Goal: Task Accomplishment & Management: Manage account settings

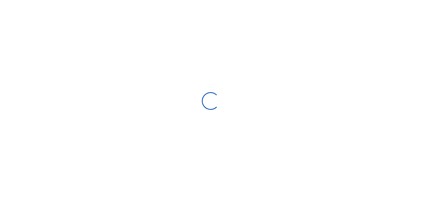
scroll to position [82, 82]
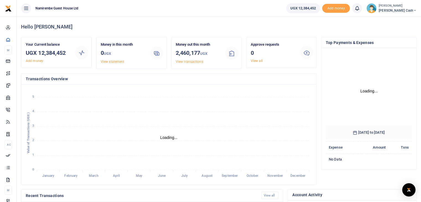
click at [403, 9] on span "[PERSON_NAME] Cash" at bounding box center [397, 10] width 38 height 5
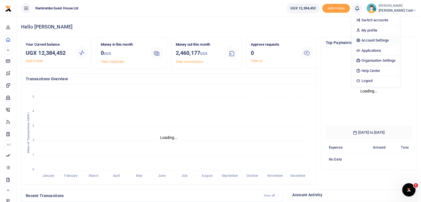
scroll to position [0, 0]
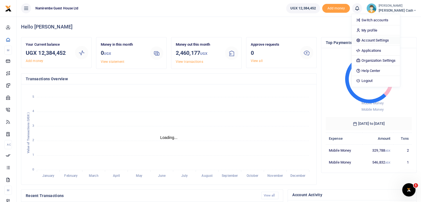
click at [387, 38] on link "Account Settings" at bounding box center [375, 41] width 48 height 8
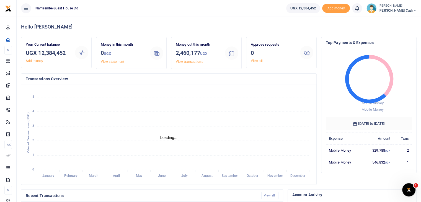
scroll to position [4, 4]
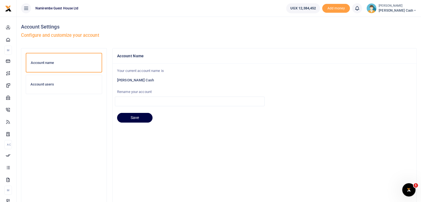
click at [39, 85] on h6 "Account users" at bounding box center [63, 84] width 67 height 4
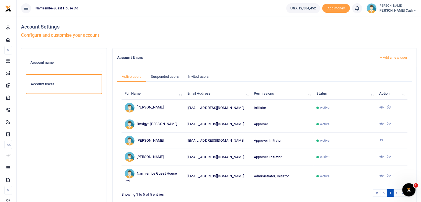
click at [391, 55] on link "Add a new user" at bounding box center [393, 57] width 38 height 9
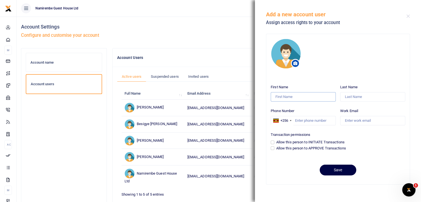
click at [283, 100] on input "First Name" at bounding box center [303, 96] width 65 height 9
type input "Marion"
click at [351, 96] on input "Last Name" at bounding box center [372, 96] width 65 height 9
click at [353, 95] on input "Atuhaire" at bounding box center [372, 96] width 65 height 9
type input "Atuheire"
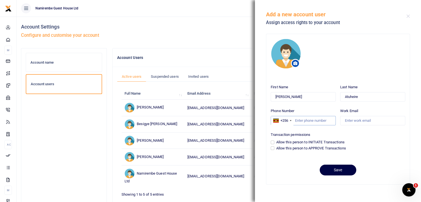
click at [307, 121] on input "Phone Number" at bounding box center [303, 120] width 65 height 9
type input "786411088"
click at [356, 118] on input "Work Email" at bounding box center [372, 120] width 65 height 9
type input "marrionatuheire@gmail.com"
click at [281, 98] on input "Marion" at bounding box center [303, 96] width 65 height 9
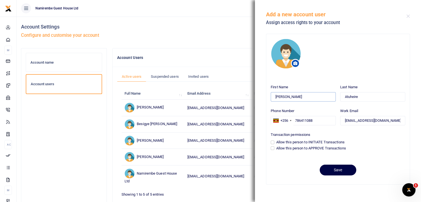
type input "Marrion"
click at [273, 142] on input "Allow this person to INITIATE Transactions" at bounding box center [273, 143] width 4 height 4
checkbox input "true"
click at [342, 170] on button "Save" at bounding box center [338, 170] width 37 height 11
